Goal: Task Accomplishment & Management: Complete application form

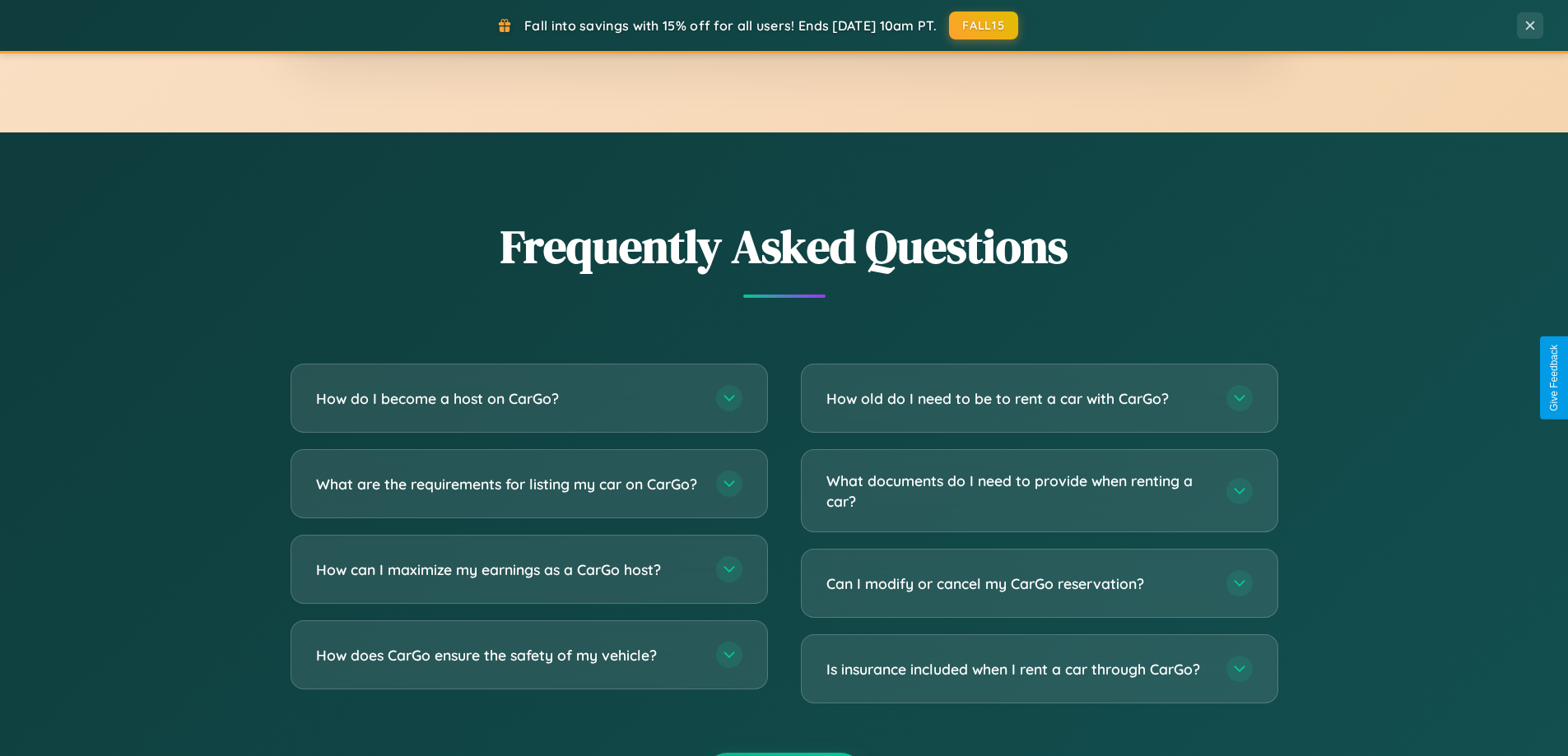
scroll to position [3166, 0]
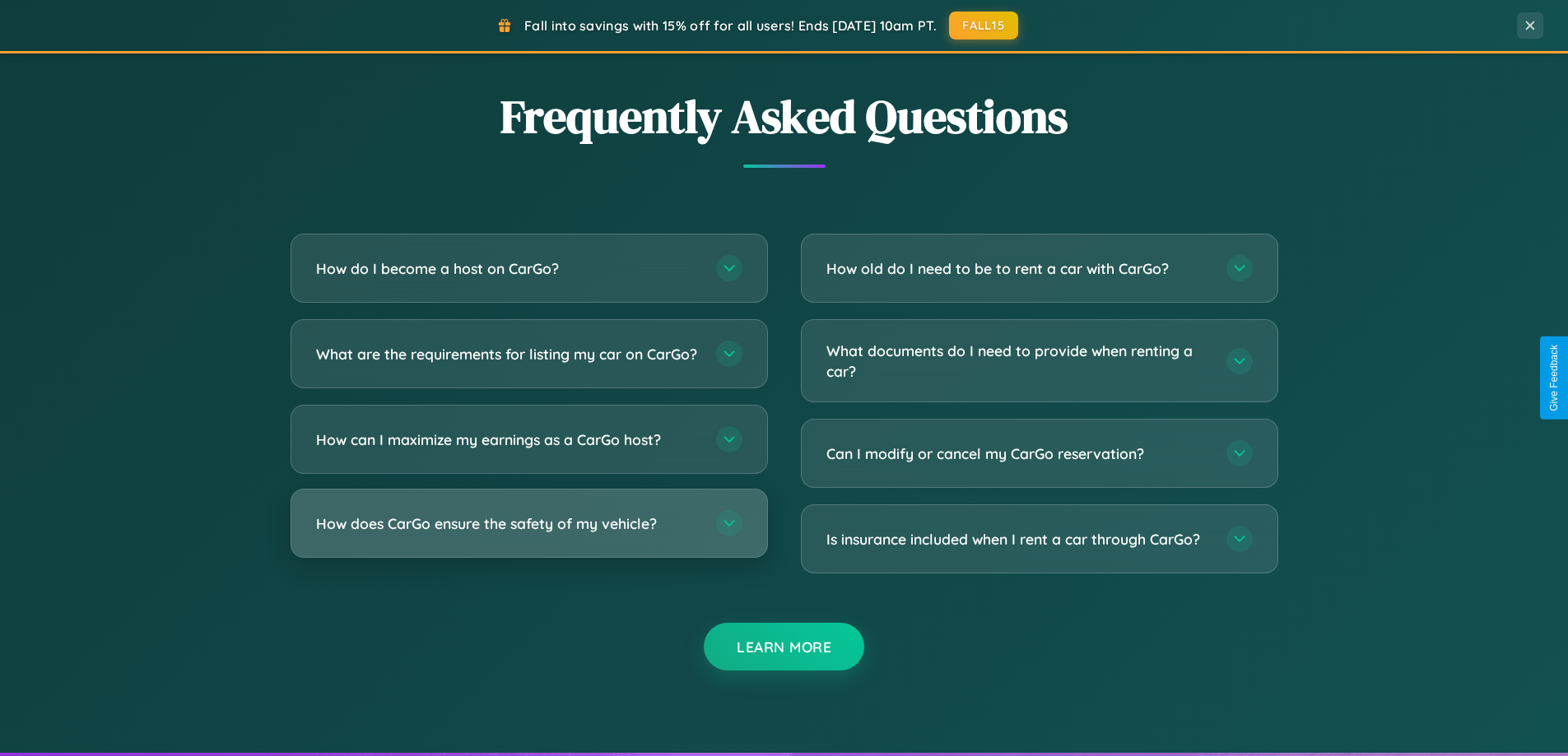
click at [529, 534] on h3 "How does CarGo ensure the safety of my vehicle?" at bounding box center [508, 524] width 384 height 21
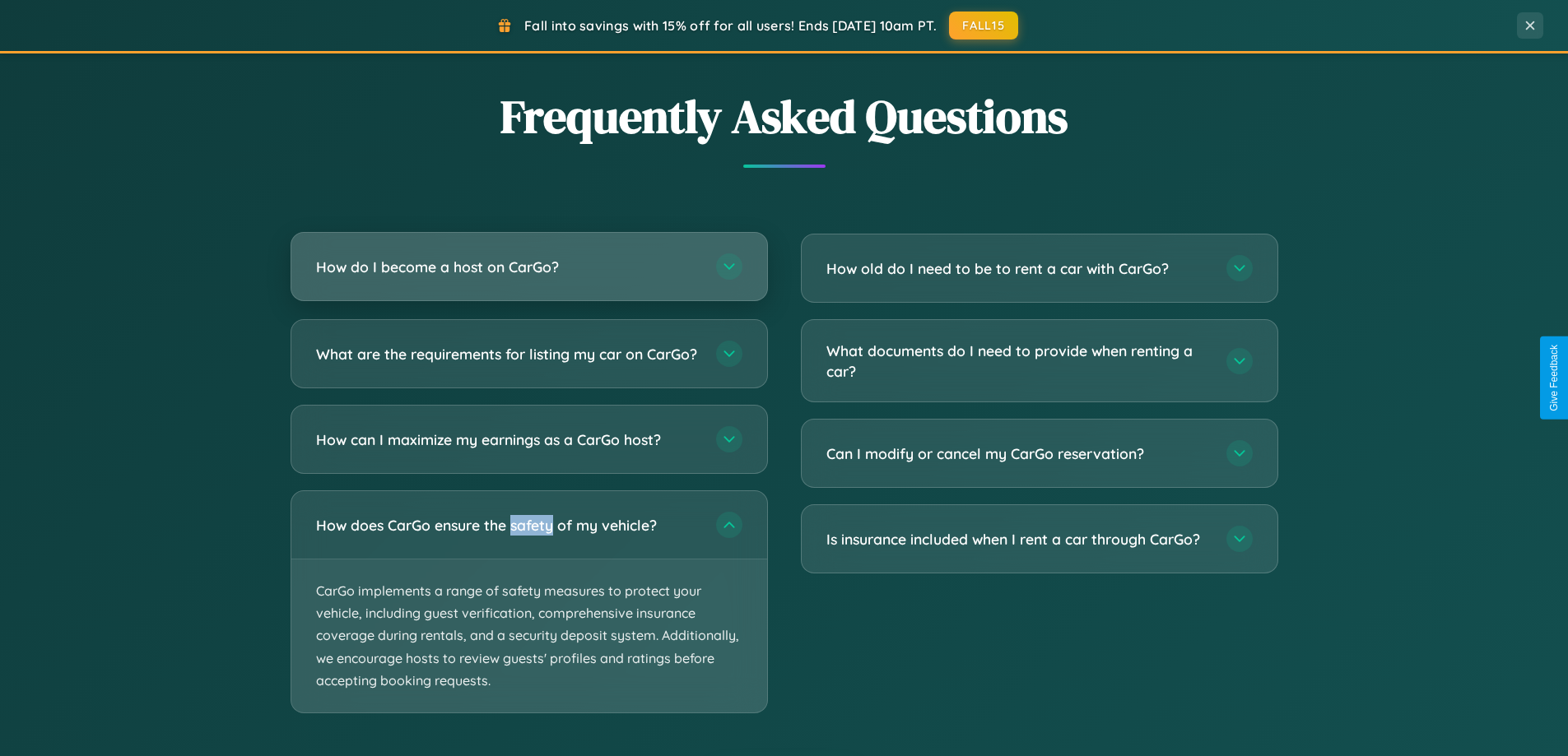
click at [529, 267] on h3 "How do I become a host on CarGo?" at bounding box center [508, 267] width 384 height 21
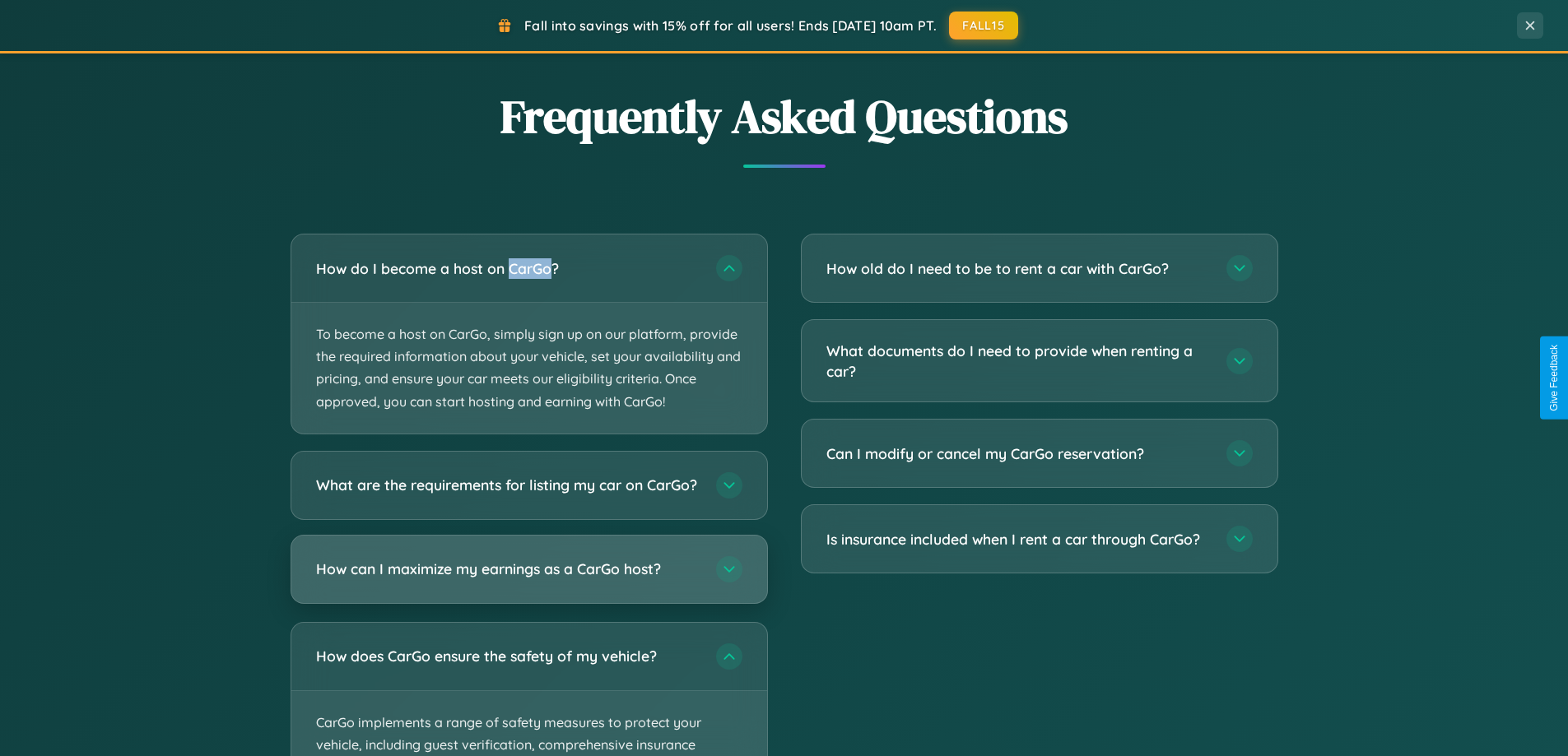
click at [529, 579] on h3 "How can I maximize my earnings as a CarGo host?" at bounding box center [508, 569] width 384 height 21
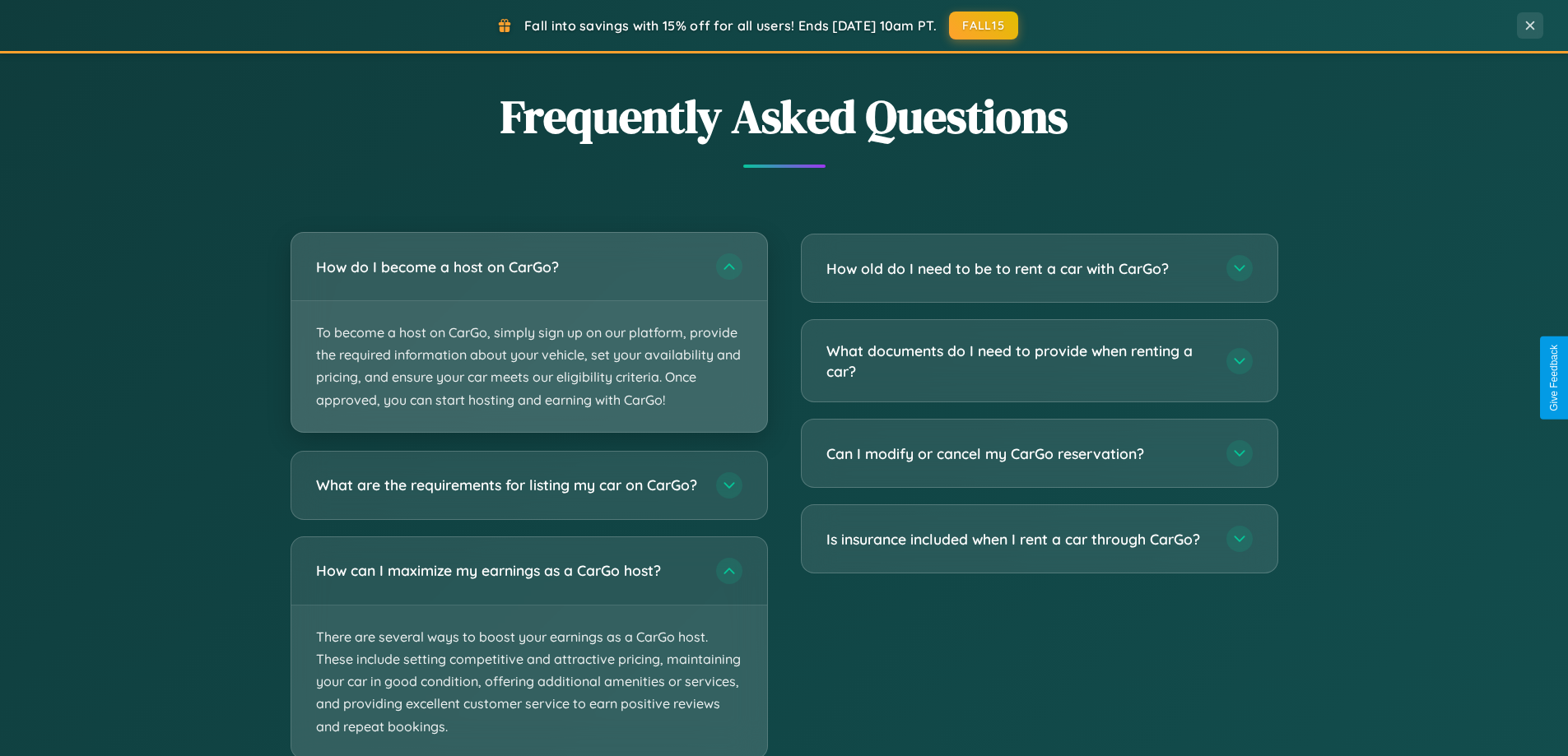
click at [529, 332] on p "To become a host on CarGo, simply sign up on our platform, provide the required…" at bounding box center [530, 366] width 476 height 131
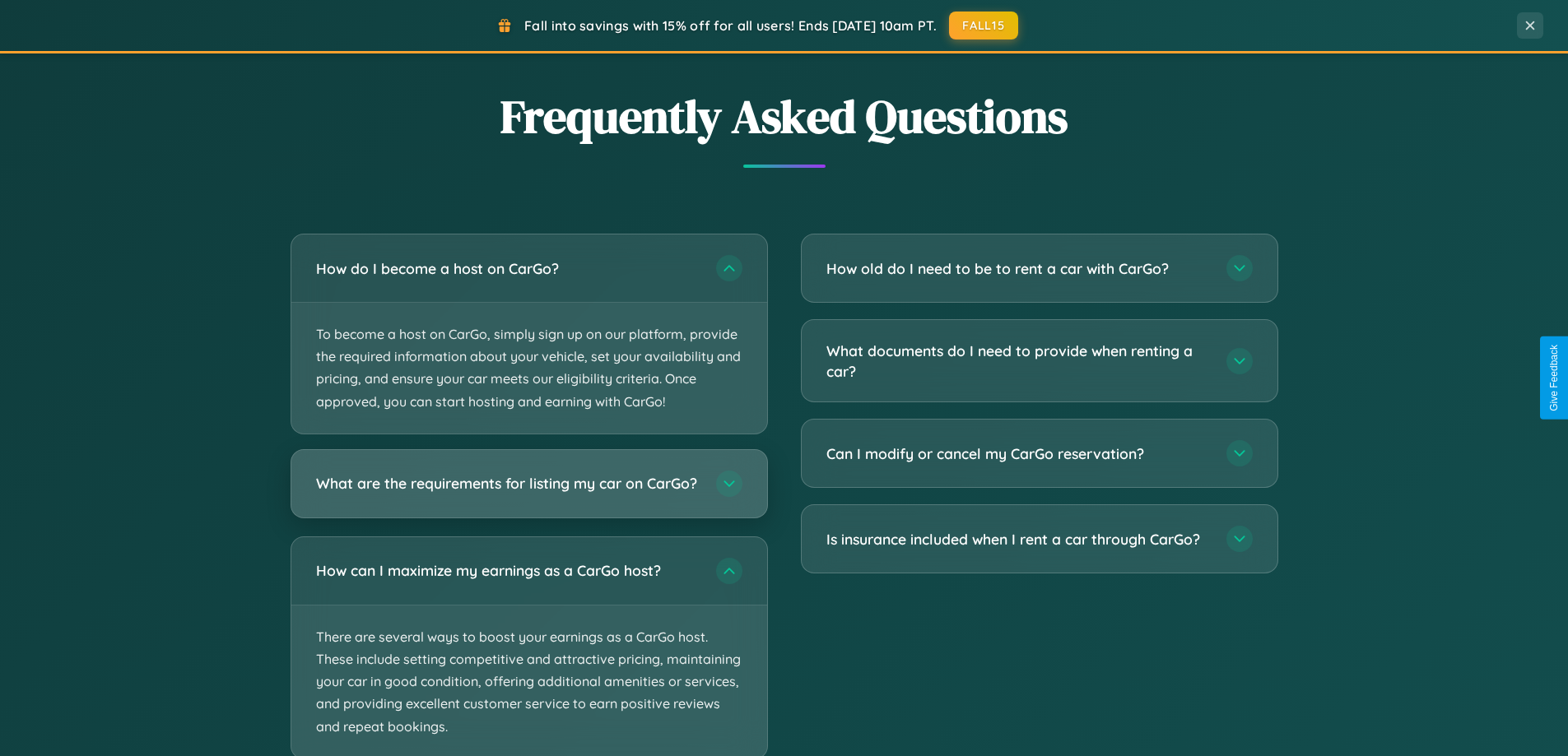
click at [529, 492] on h3 "What are the requirements for listing my car on CarGo?" at bounding box center [508, 483] width 384 height 21
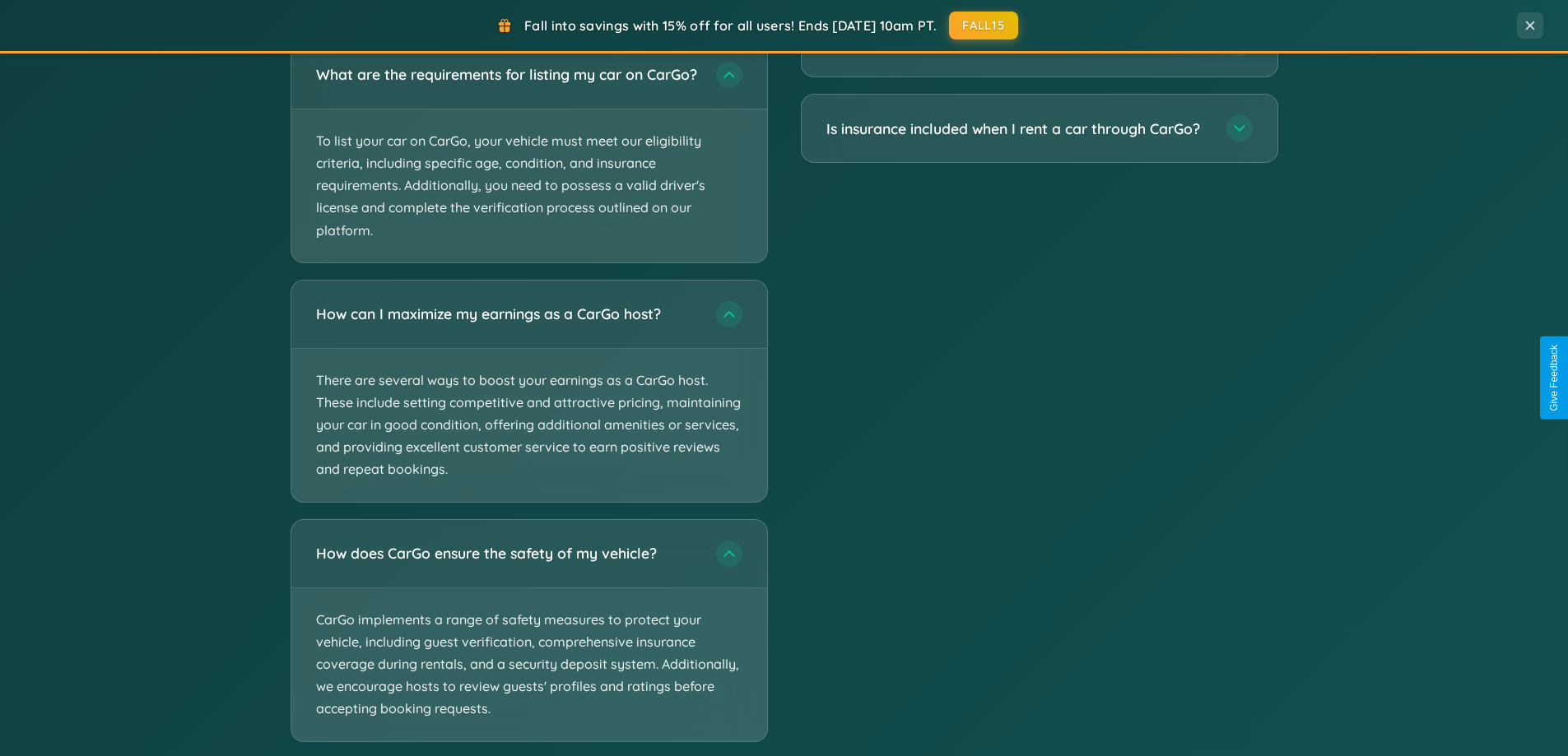
click at [529, 11] on div "Fall into savings with 15% off for all users! Ends [DATE] 10am PT. FALL15" at bounding box center [757, 25] width 1466 height 28
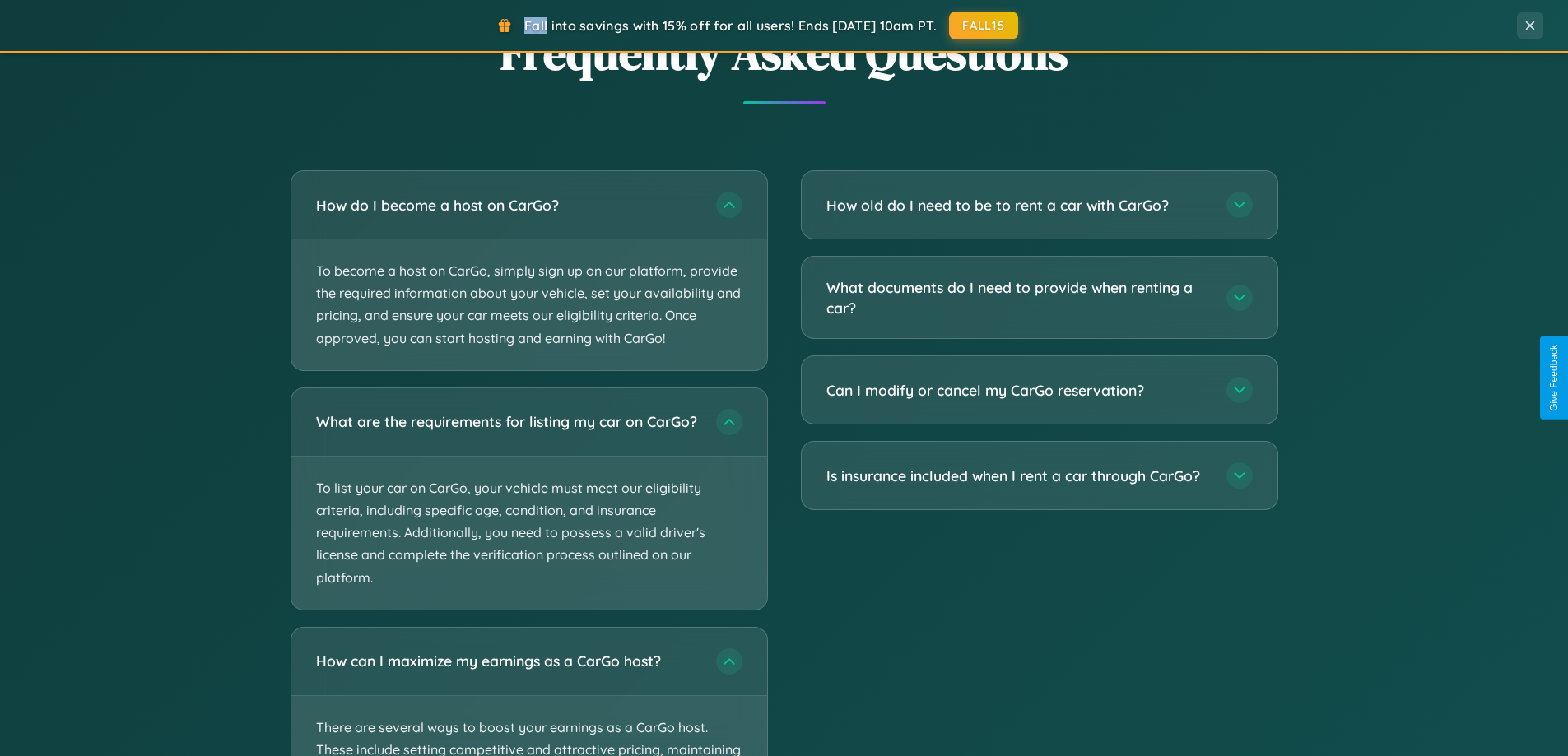
scroll to position [1132, 0]
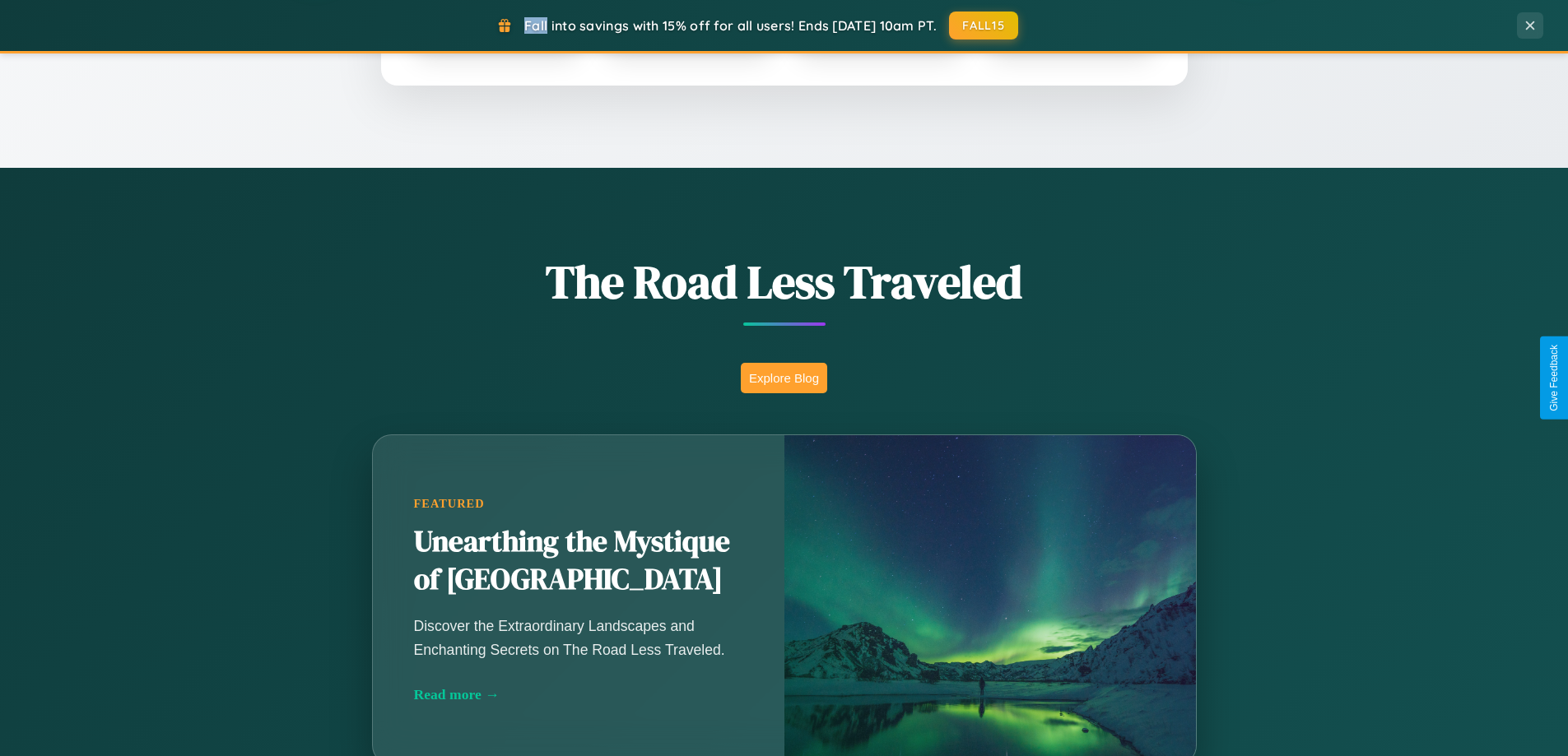
click at [784, 378] on button "Explore Blog" at bounding box center [784, 378] width 87 height 30
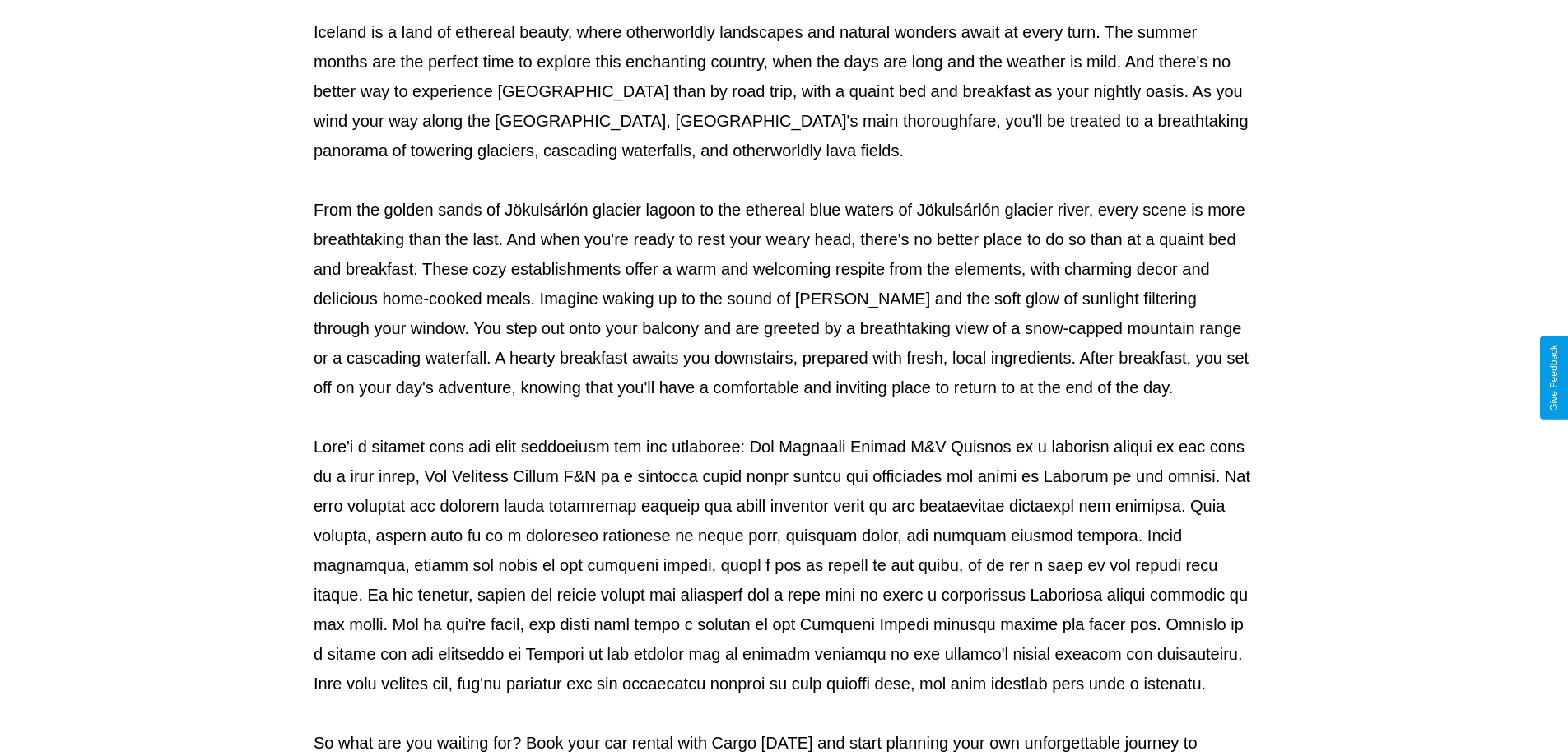
scroll to position [532, 0]
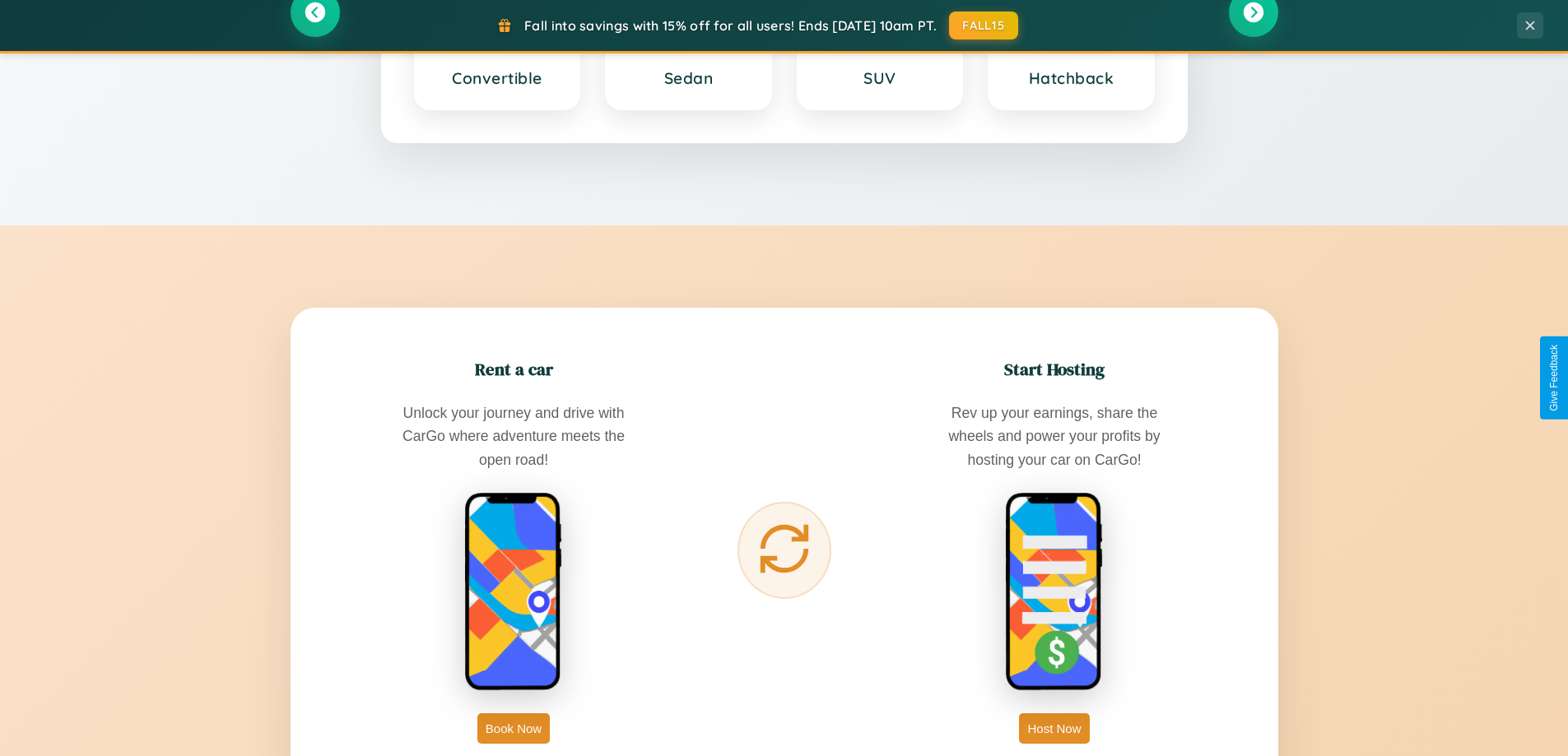
scroll to position [2644, 0]
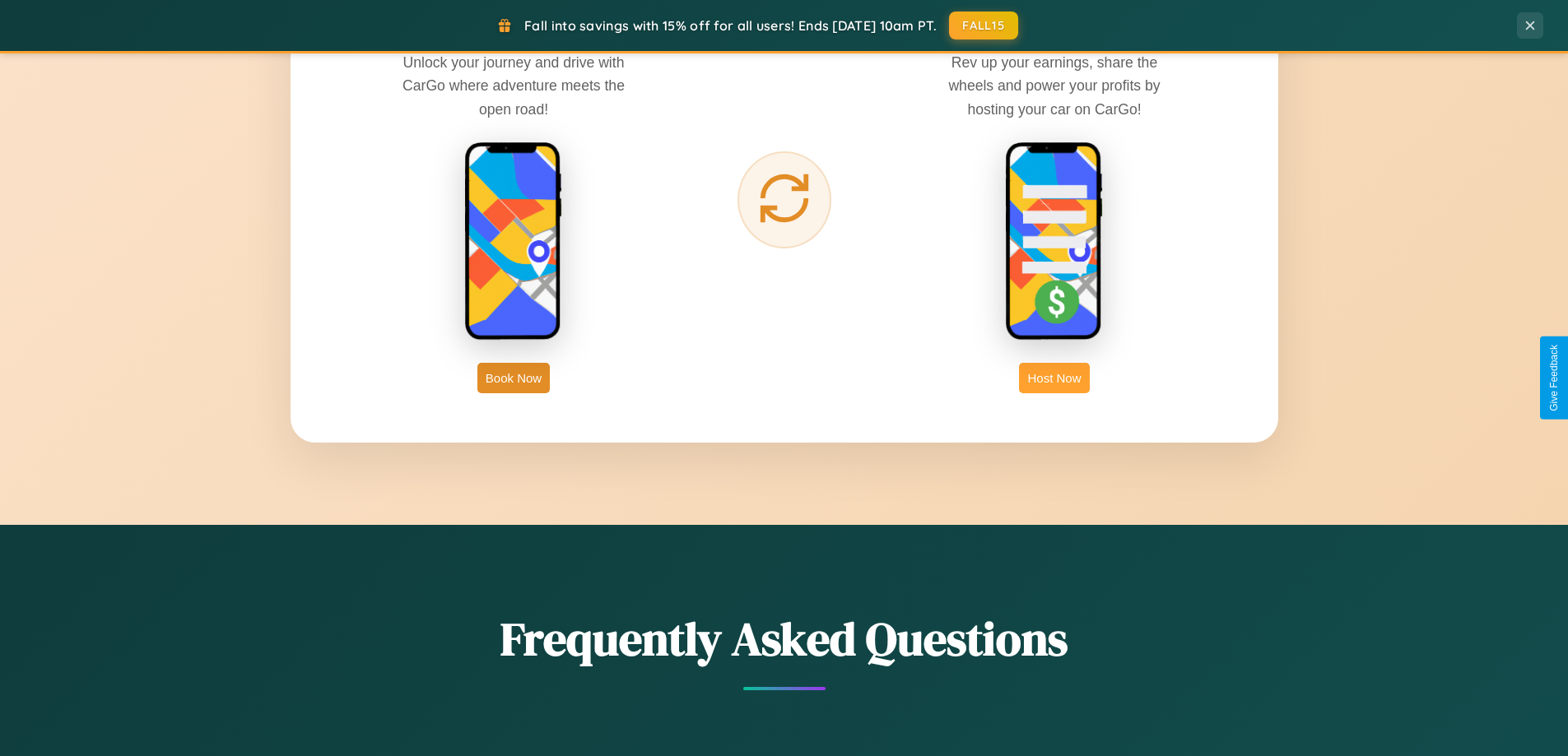
click at [1054, 378] on button "Host Now" at bounding box center [1054, 378] width 70 height 30
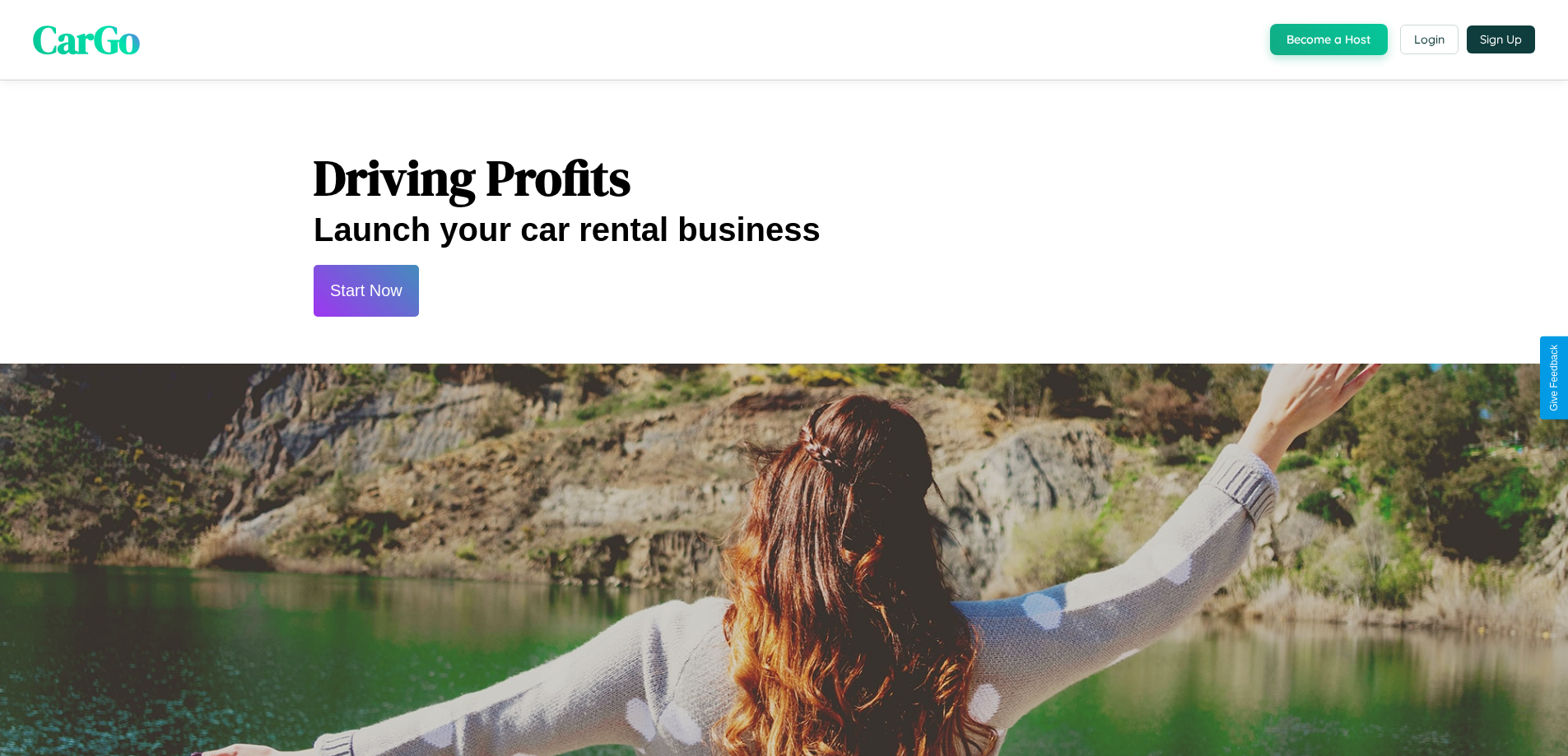
click at [366, 291] on button "Start Now" at bounding box center [366, 291] width 105 height 52
